Goal: Task Accomplishment & Management: Complete application form

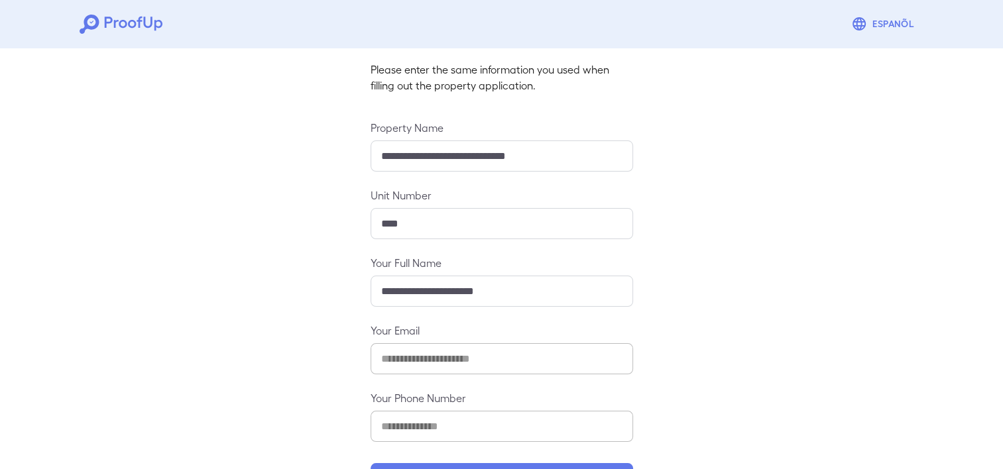
scroll to position [131, 0]
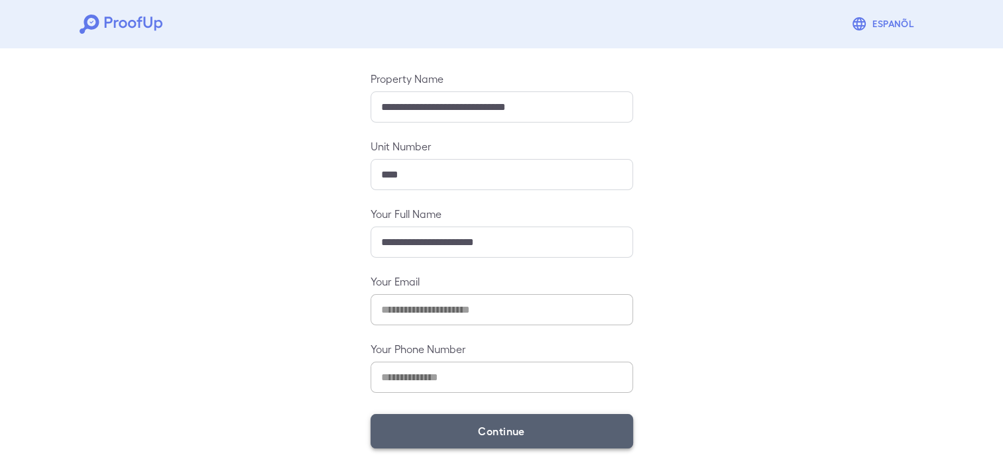
click at [527, 427] on button "Continue" at bounding box center [502, 431] width 263 height 34
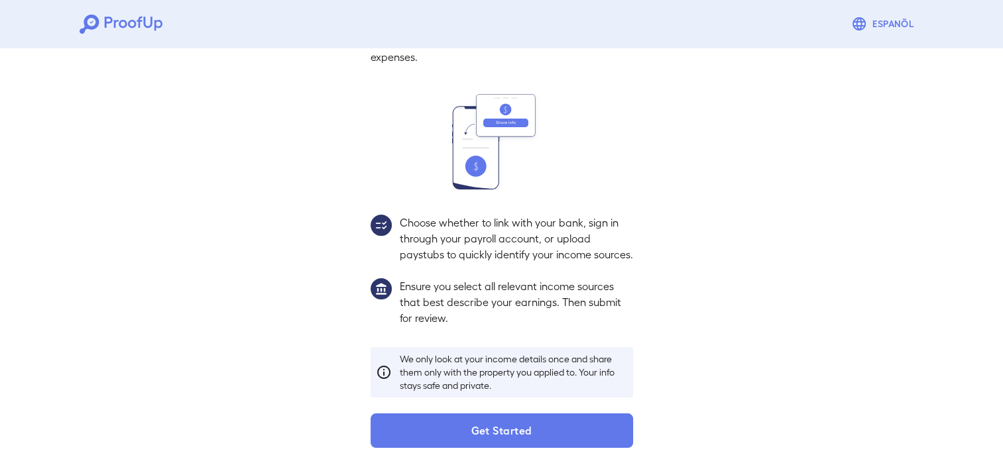
scroll to position [112, 0]
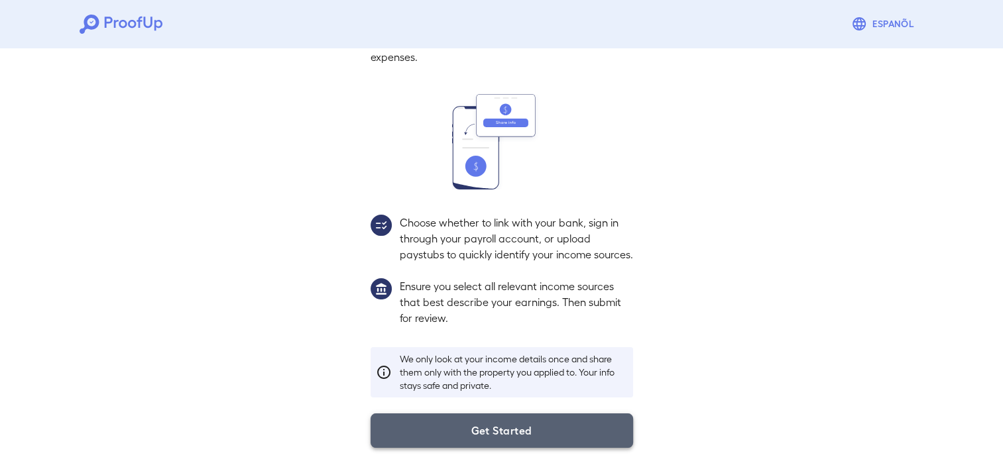
click at [499, 435] on button "Get Started" at bounding box center [502, 431] width 263 height 34
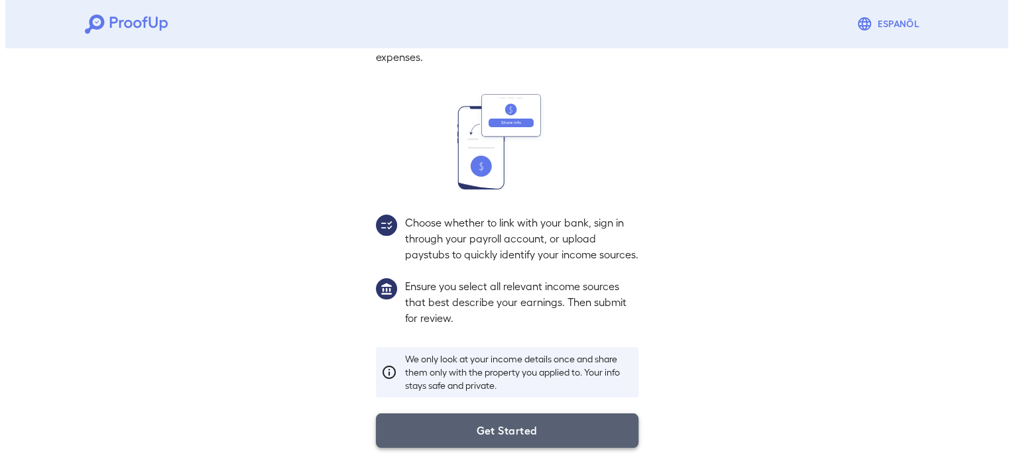
scroll to position [37, 0]
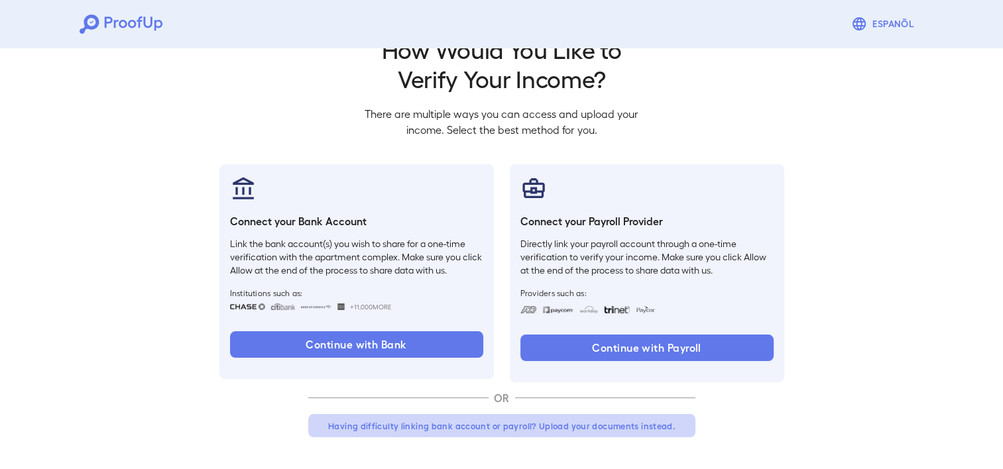
click at [556, 427] on button "Having difficulty linking bank account or payroll? Upload your documents instea…" at bounding box center [501, 426] width 387 height 24
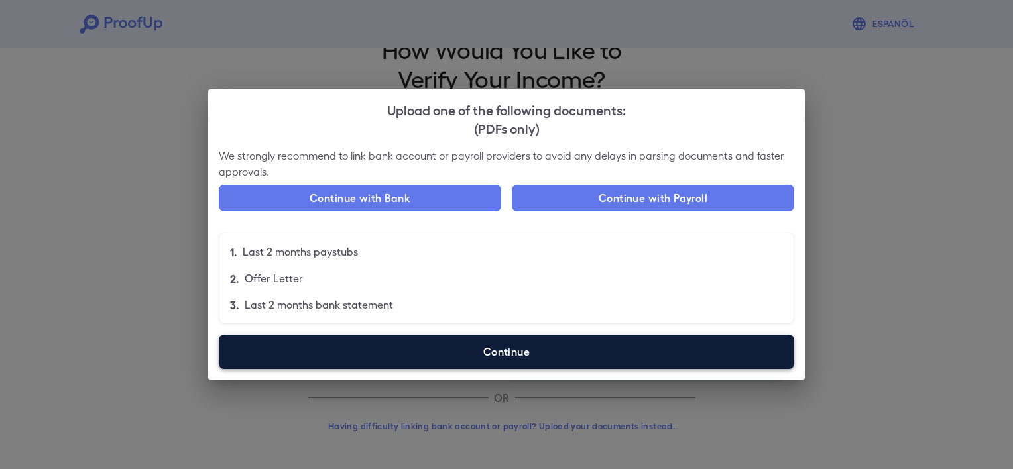
click at [488, 355] on label "Continue" at bounding box center [507, 352] width 576 height 34
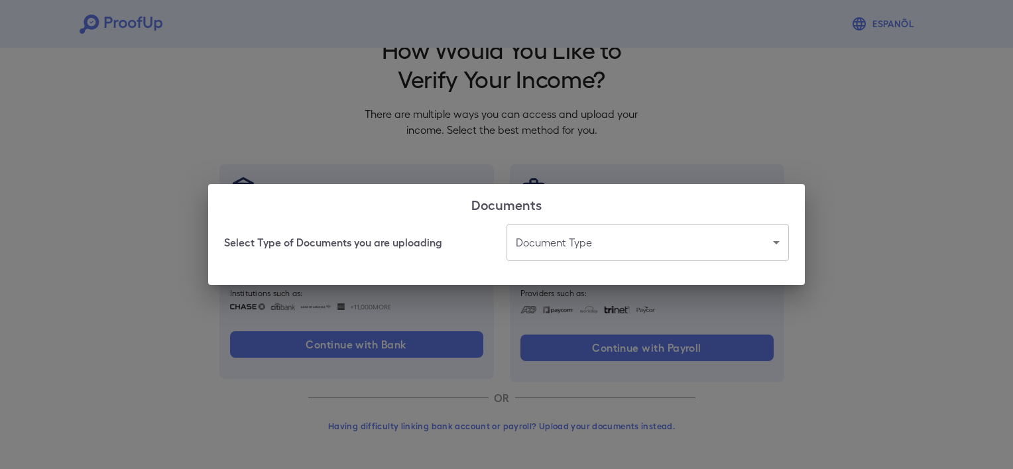
click at [598, 255] on body "Espanõl Go back How Would You Like to Verify Your Income? There are multiple wa…" at bounding box center [506, 216] width 1013 height 507
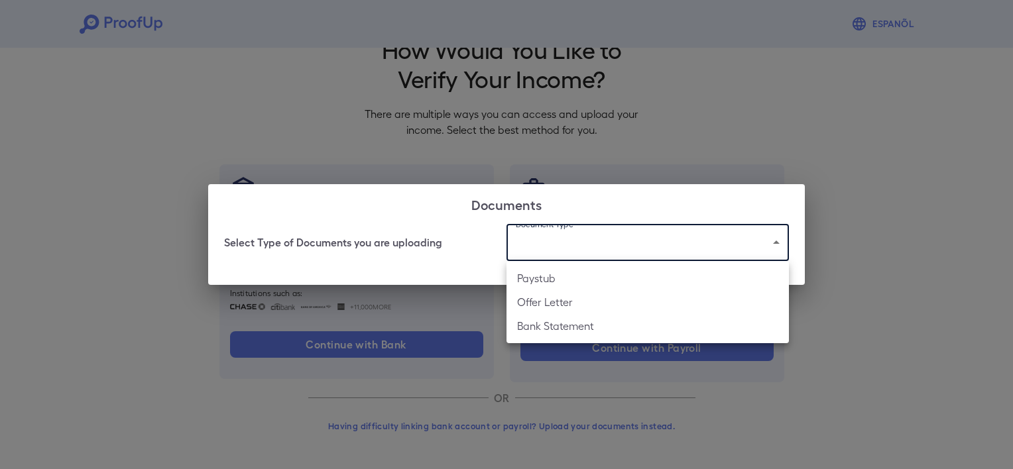
click at [552, 301] on li "Offer Letter" at bounding box center [648, 302] width 282 height 24
type input "**********"
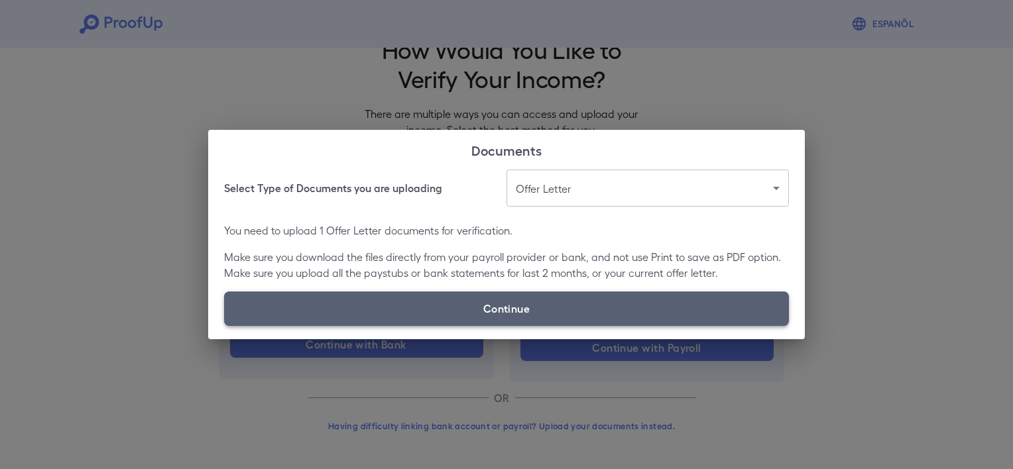
click at [517, 309] on label "Continue" at bounding box center [506, 309] width 565 height 34
click at [225, 326] on input "Continue" at bounding box center [224, 326] width 1 height 1
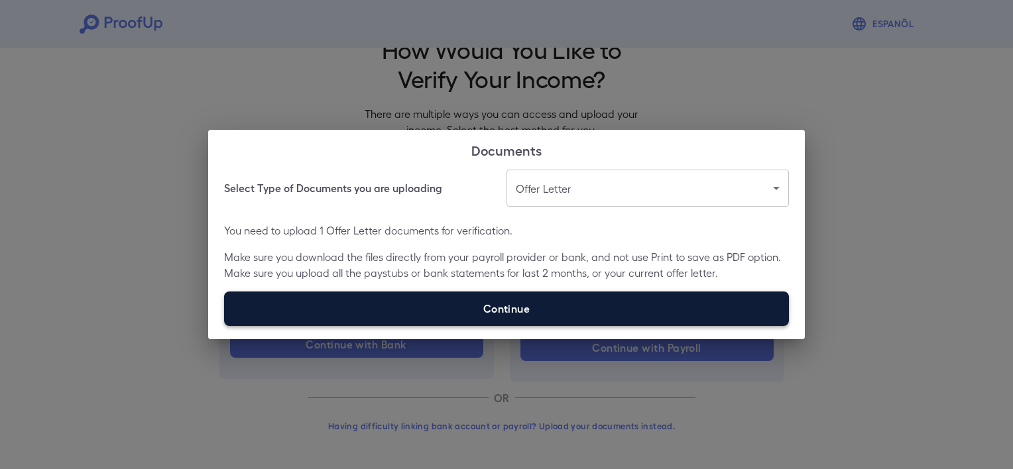
click at [512, 304] on label "Continue" at bounding box center [506, 309] width 565 height 34
click at [225, 326] on input "Continue" at bounding box center [224, 326] width 1 height 1
type input "**********"
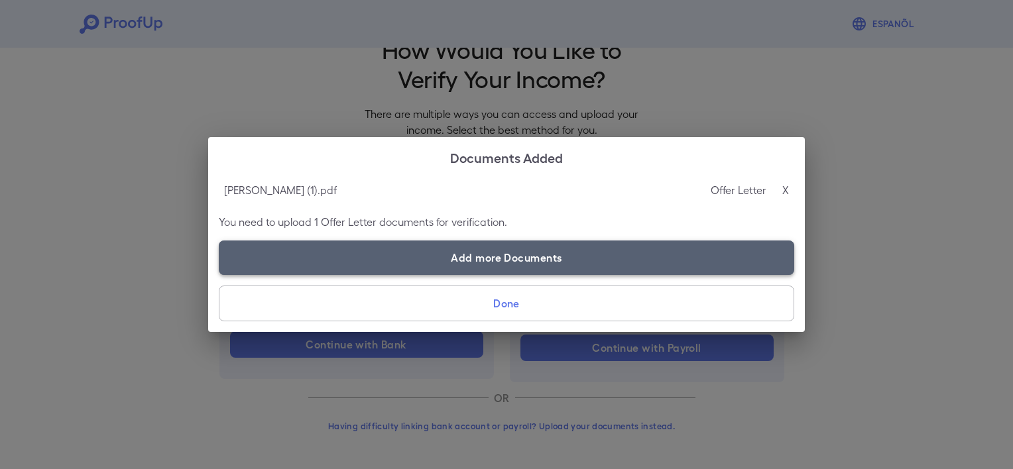
click at [401, 259] on label "Add more Documents" at bounding box center [507, 258] width 576 height 34
click at [219, 275] on input "Add more Documents" at bounding box center [219, 275] width 1 height 1
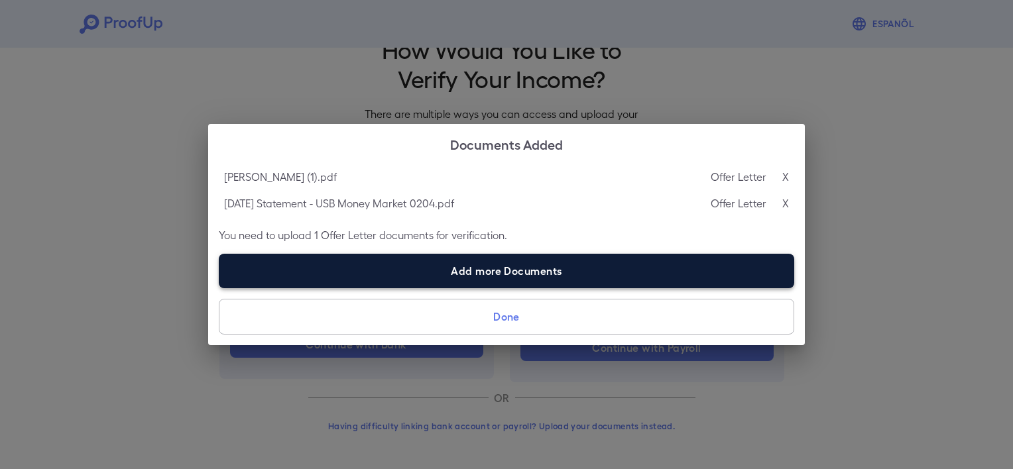
click at [493, 259] on label "Add more Documents" at bounding box center [507, 271] width 576 height 34
click at [219, 288] on input "Add more Documents" at bounding box center [219, 288] width 1 height 1
type input "**********"
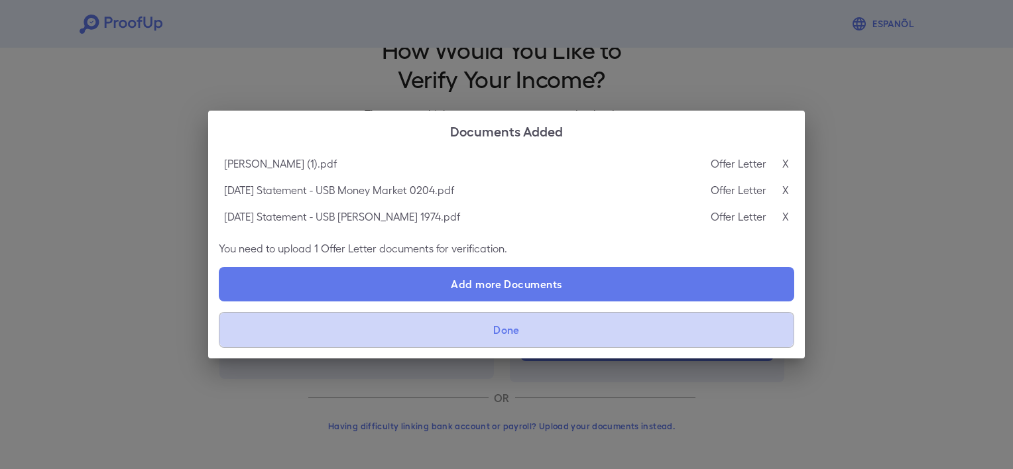
click at [502, 340] on button "Done" at bounding box center [507, 330] width 576 height 36
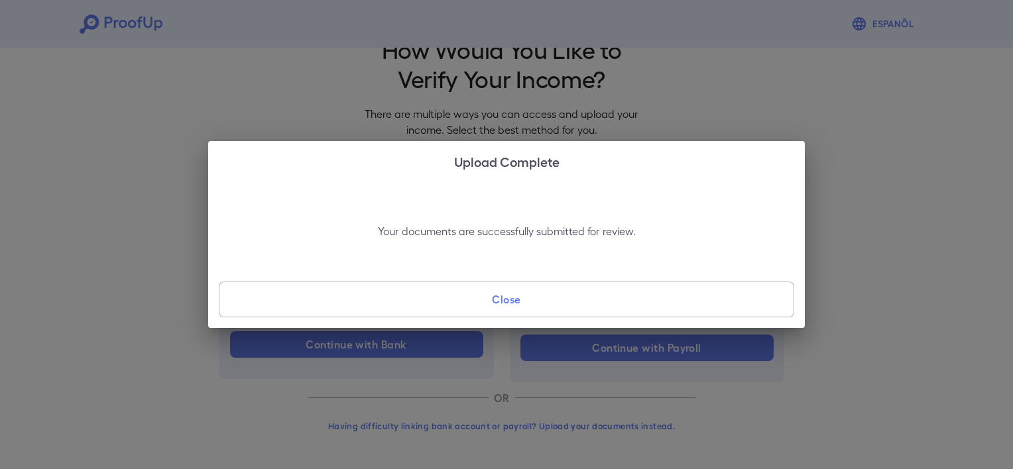
click at [514, 296] on button "Close" at bounding box center [507, 300] width 576 height 36
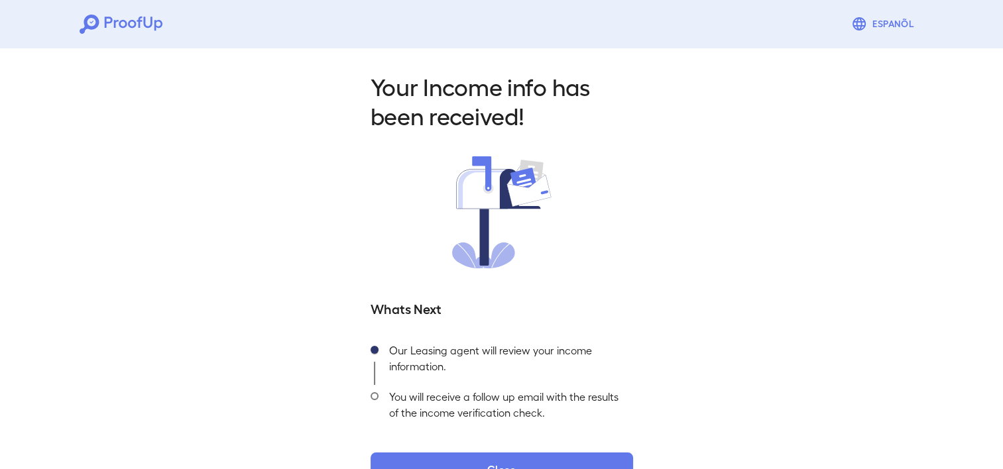
scroll to position [38, 0]
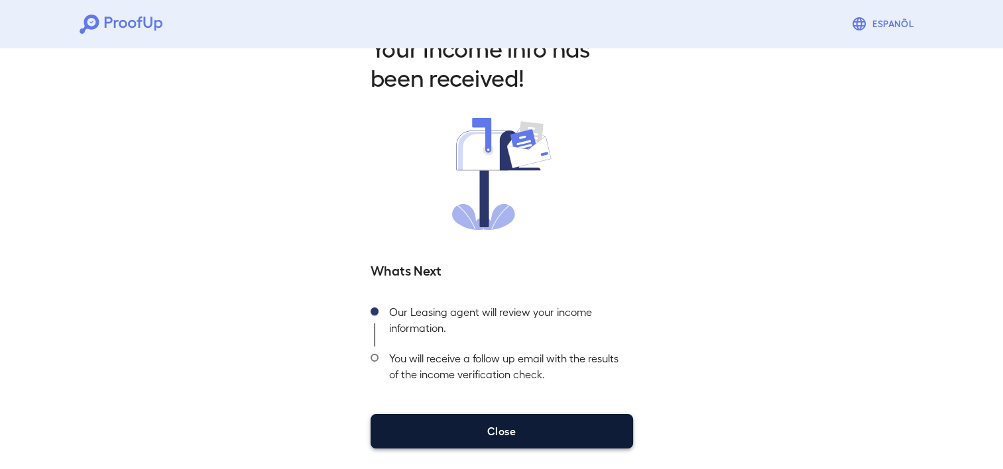
click at [483, 426] on button "Close" at bounding box center [502, 431] width 263 height 34
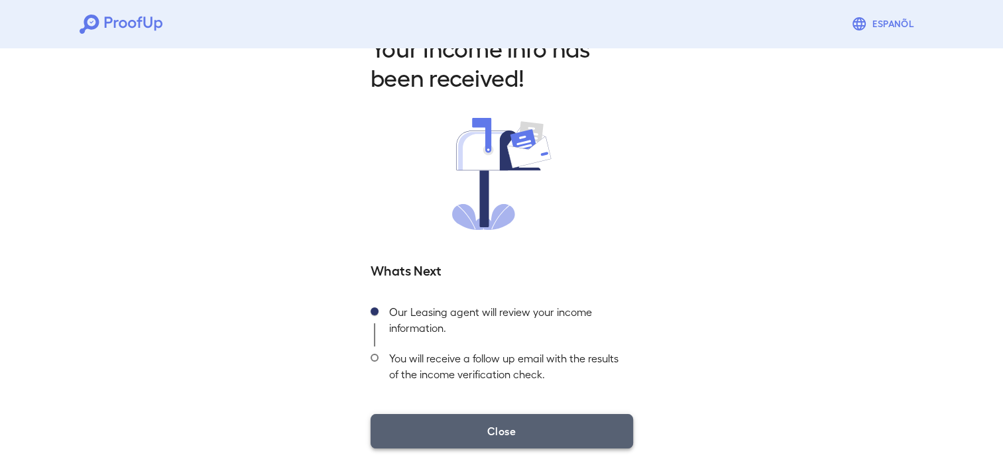
click at [505, 424] on button "Close" at bounding box center [502, 431] width 263 height 34
click at [606, 438] on button "Close" at bounding box center [502, 431] width 263 height 34
click at [457, 432] on button "Close" at bounding box center [502, 431] width 263 height 34
